Goal: Download file/media

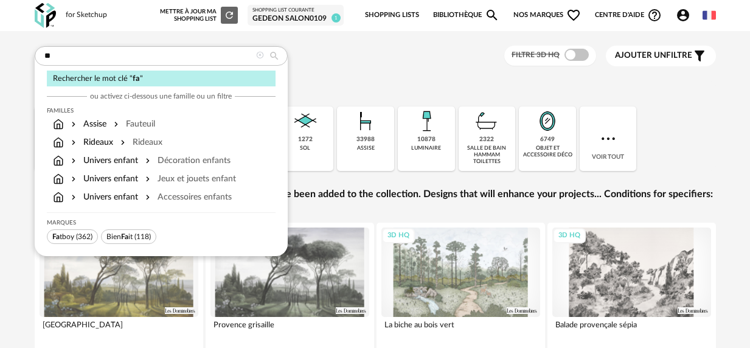
type input "*"
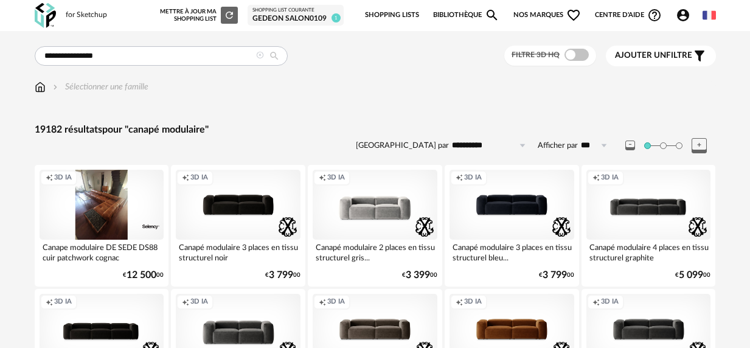
drag, startPoint x: 146, startPoint y: 60, endPoint x: 114, endPoint y: 55, distance: 32.0
click at [113, 55] on input "**********" at bounding box center [161, 55] width 253 height 19
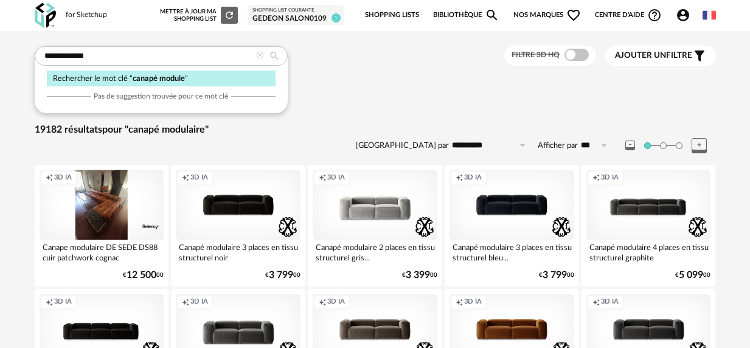
type input "**********"
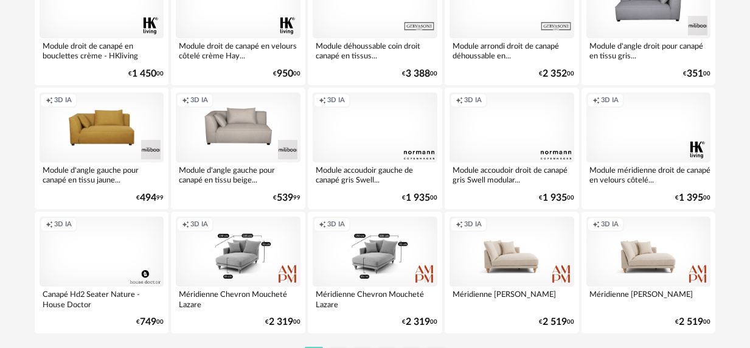
scroll to position [2279, 0]
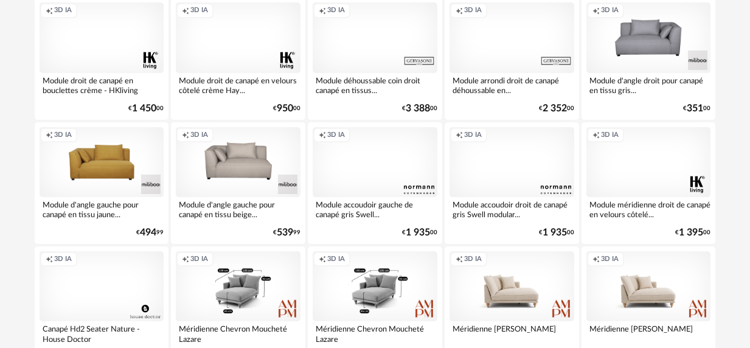
click at [510, 164] on div "Creation icon 3D IA" at bounding box center [512, 162] width 125 height 70
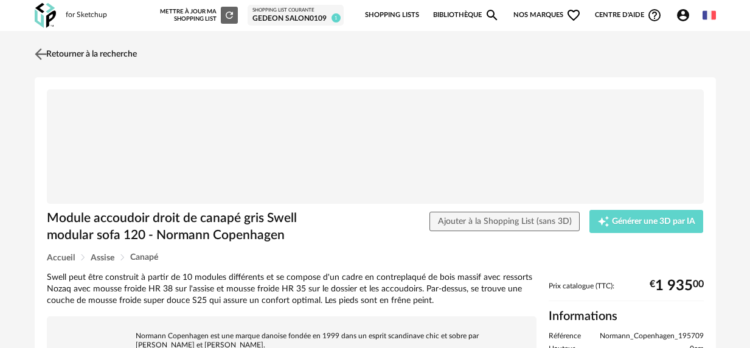
click at [38, 51] on img at bounding box center [41, 54] width 18 height 18
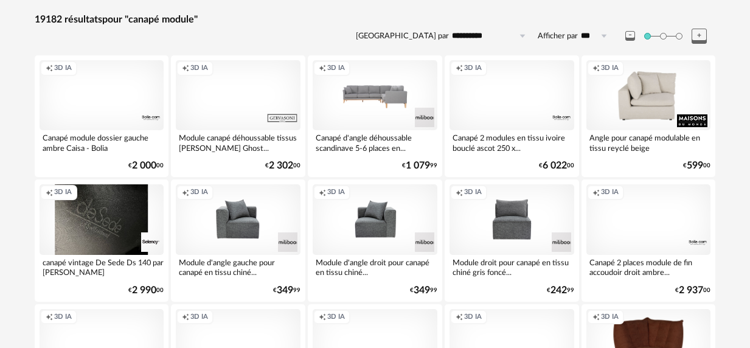
scroll to position [99, 0]
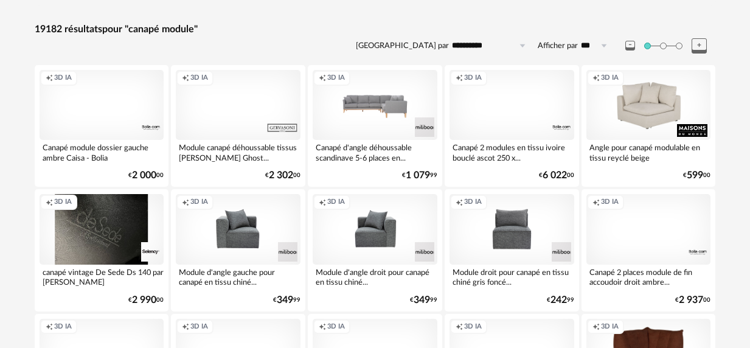
click at [661, 102] on div "Creation icon 3D IA" at bounding box center [649, 105] width 125 height 70
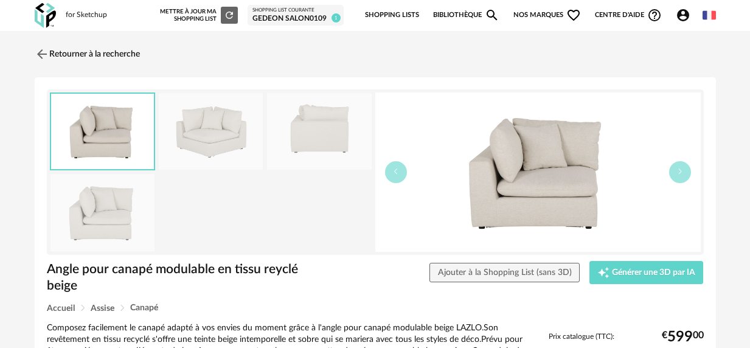
drag, startPoint x: 46, startPoint y: 57, endPoint x: 748, endPoint y: 114, distance: 703.9
click at [46, 57] on img at bounding box center [42, 54] width 15 height 15
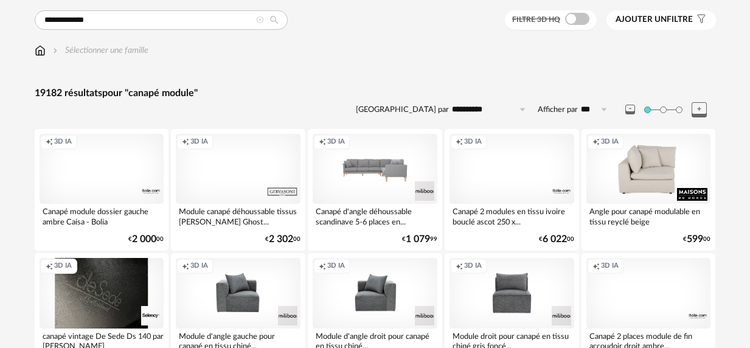
scroll to position [15, 0]
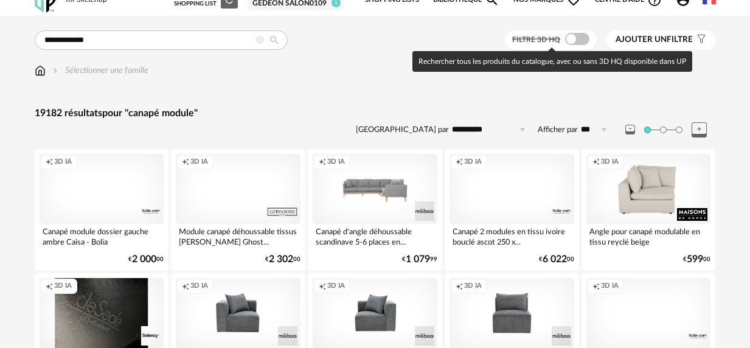
click at [571, 40] on span at bounding box center [577, 39] width 24 height 12
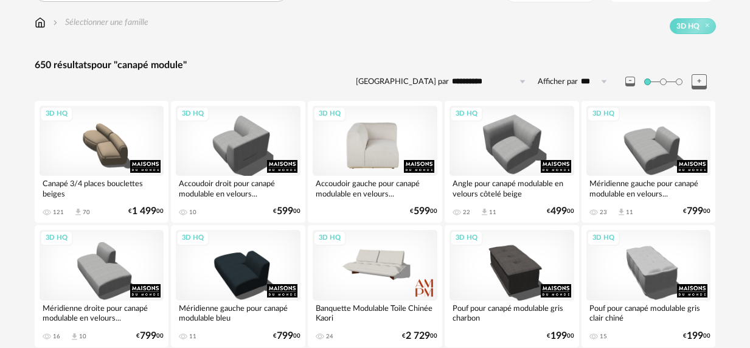
scroll to position [62, 0]
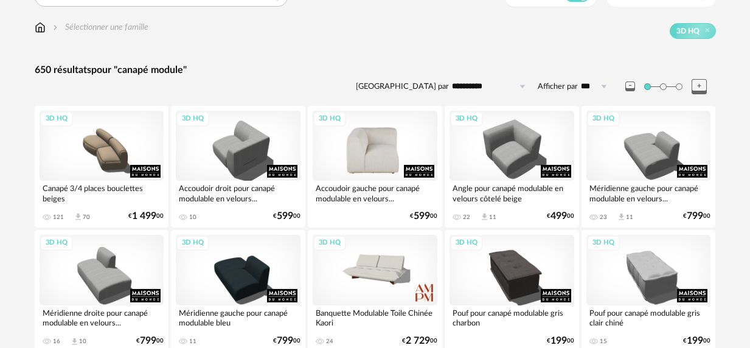
click at [375, 146] on div "3D HQ" at bounding box center [375, 146] width 125 height 70
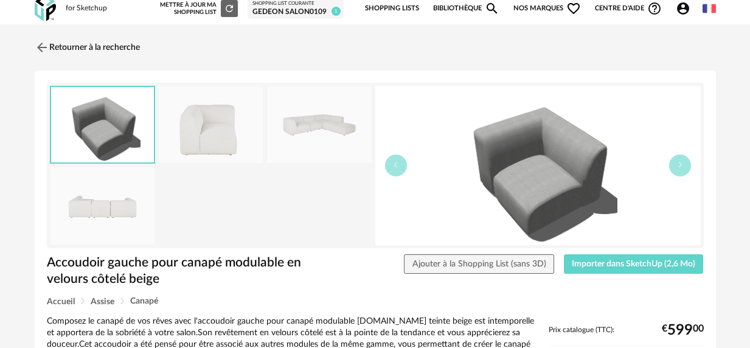
drag, startPoint x: 195, startPoint y: 122, endPoint x: 324, endPoint y: 139, distance: 130.1
click at [195, 122] on img at bounding box center [211, 124] width 105 height 77
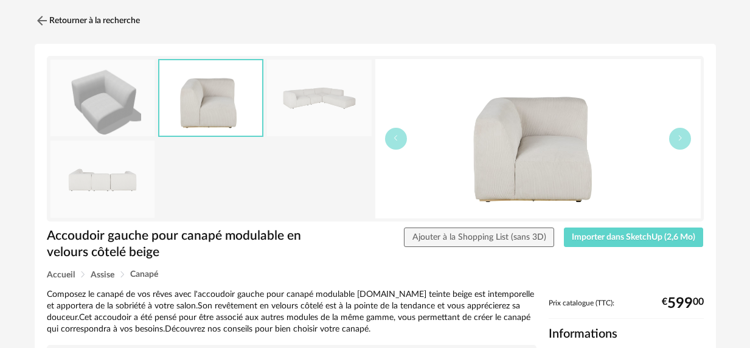
scroll to position [34, 0]
click at [626, 235] on span "Importer dans SketchUp (2,6 Mo)" at bounding box center [634, 236] width 124 height 9
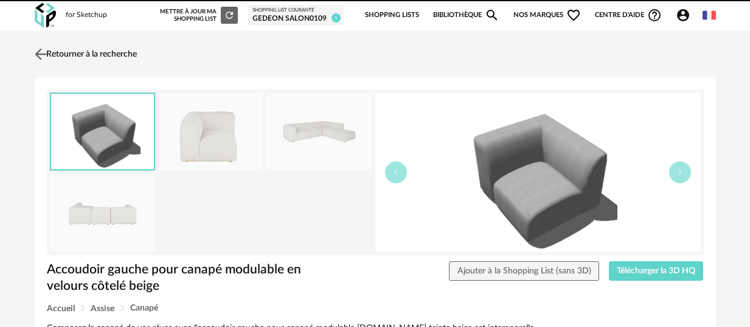
click at [40, 55] on img at bounding box center [41, 54] width 18 height 18
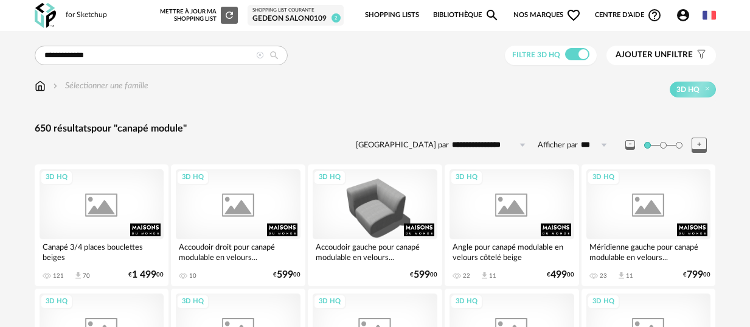
scroll to position [159, 0]
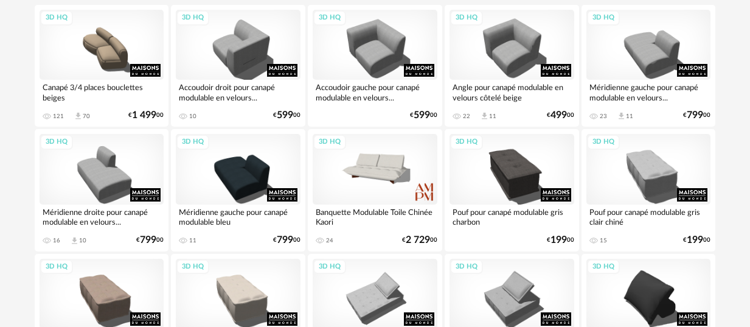
click at [490, 94] on div "Angle pour canapé modulable en velours côtelé beige" at bounding box center [512, 92] width 125 height 24
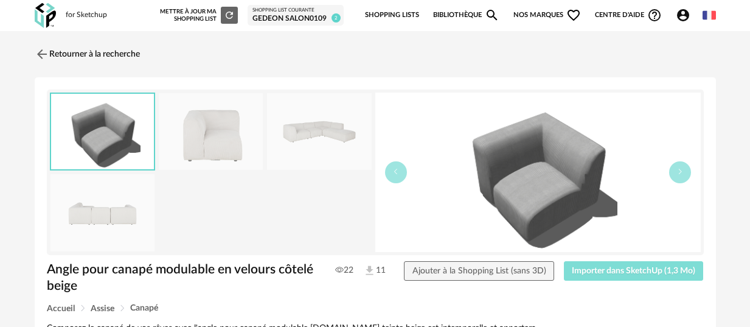
click at [624, 273] on span "Importer dans SketchUp (1,3 Mo)" at bounding box center [634, 271] width 124 height 9
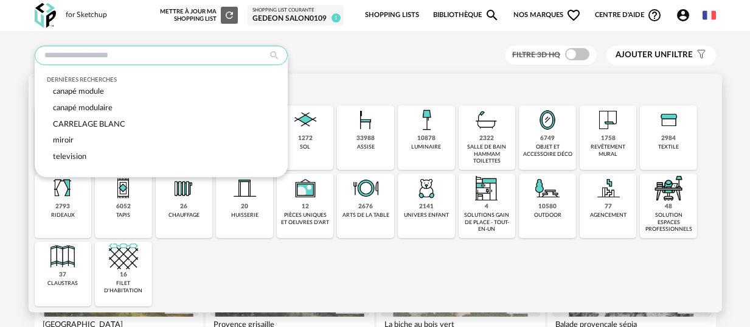
click at [60, 53] on input "text" at bounding box center [161, 55] width 253 height 19
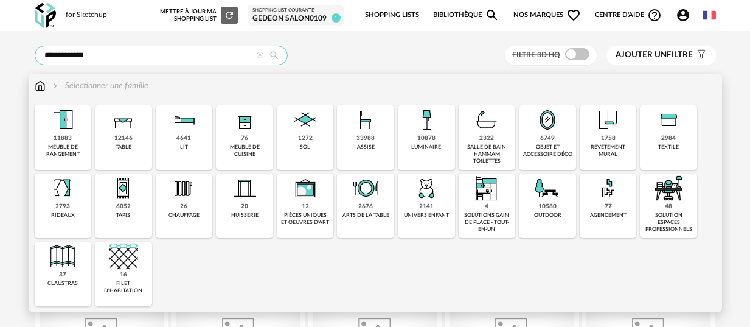
type input "**********"
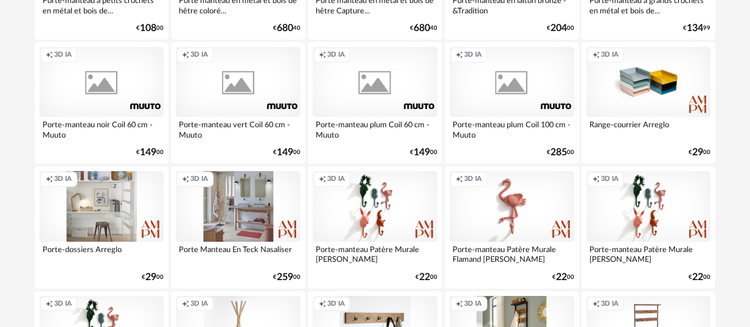
scroll to position [1365, 0]
